Goal: Task Accomplishment & Management: Manage account settings

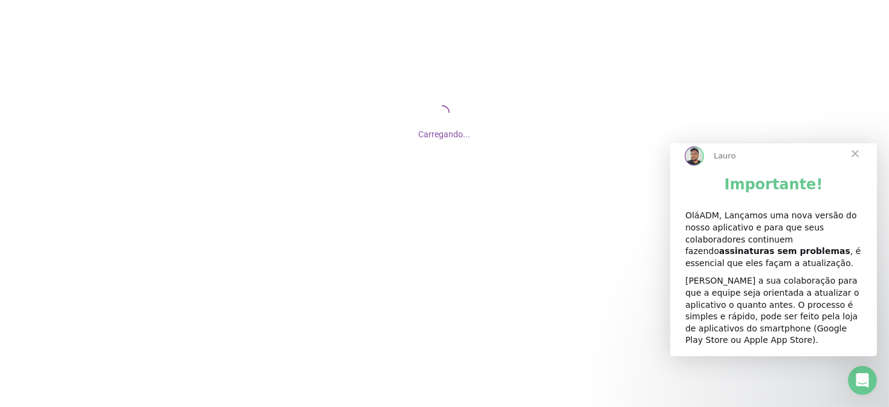
click at [771, 283] on div "Importante! OláADM, Lançamos uma nova versão do nosso aplicativo e para que seu…" at bounding box center [773, 265] width 207 height 181
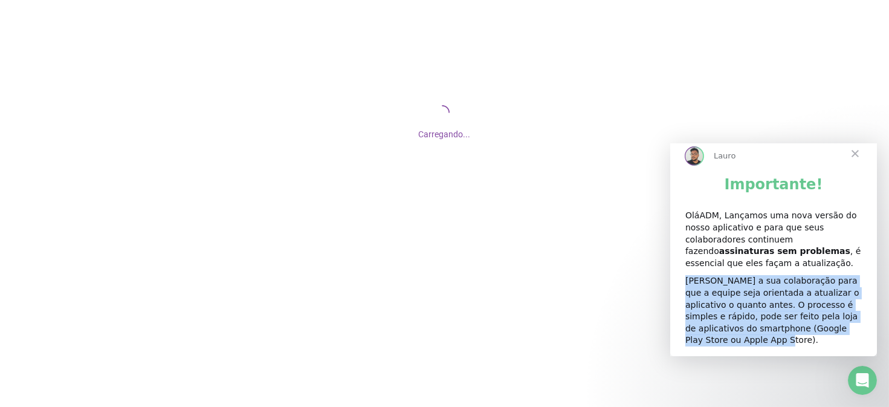
drag, startPoint x: 686, startPoint y: 292, endPoint x: 843, endPoint y: 348, distance: 167.5
click at [843, 348] on div "Importante! OláADM, Lançamos uma nova versão do nosso aplicativo e para que seu…" at bounding box center [773, 265] width 207 height 181
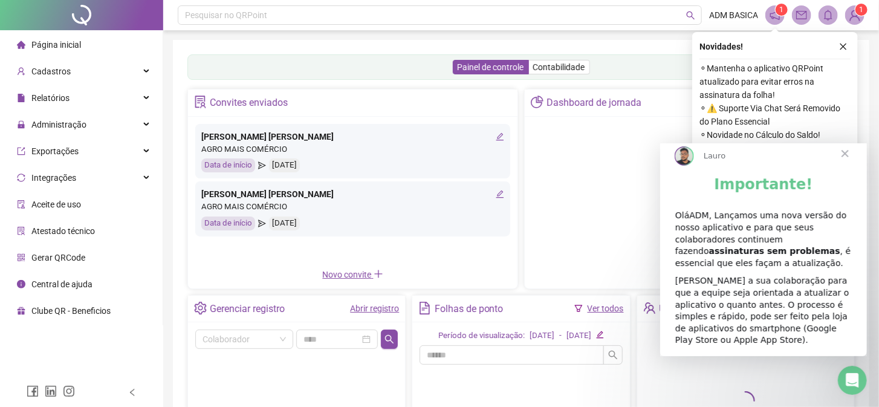
click at [840, 163] on span "Fechar" at bounding box center [845, 154] width 44 height 44
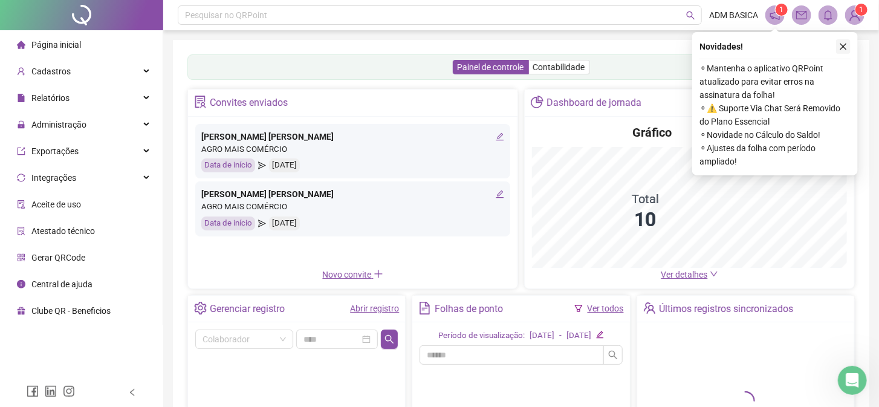
click at [838, 47] on button "button" at bounding box center [843, 46] width 15 height 15
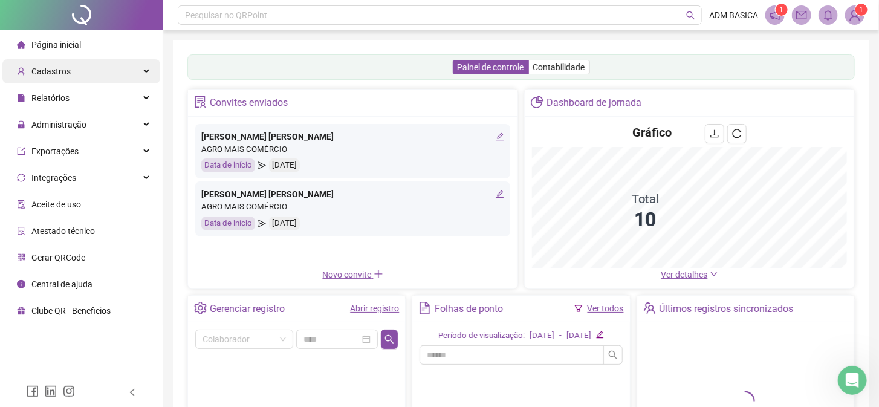
click at [51, 74] on span "Cadastros" at bounding box center [50, 72] width 39 height 10
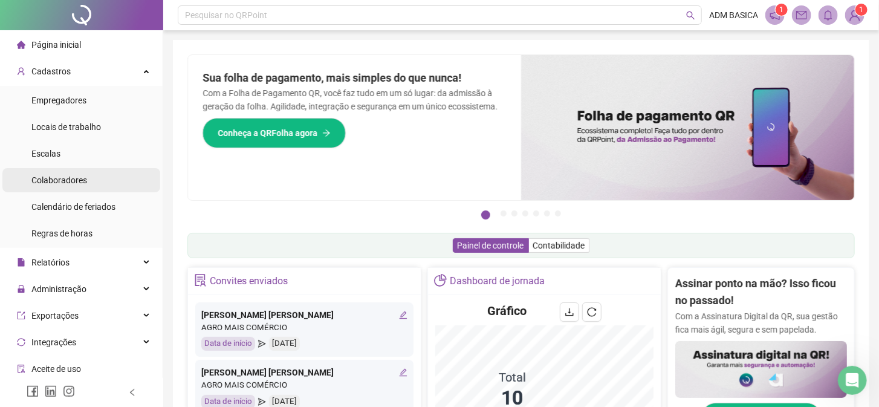
click at [68, 183] on span "Colaboradores" at bounding box center [59, 180] width 56 height 10
